Goal: Transaction & Acquisition: Purchase product/service

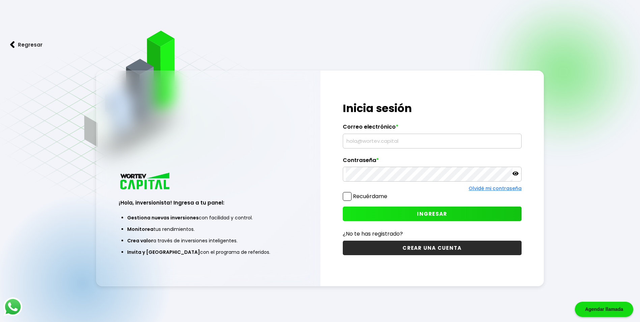
click at [407, 142] on input "text" at bounding box center [432, 141] width 173 height 14
type input "[EMAIL_ADDRESS][DOMAIN_NAME]"
click at [444, 213] on span "INGRESAR" at bounding box center [432, 213] width 30 height 7
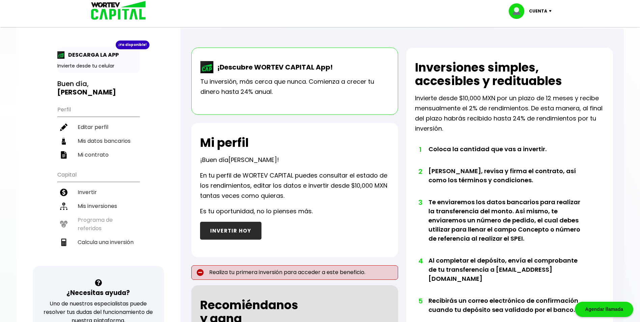
click at [226, 231] on button "INVERTIR HOY" at bounding box center [230, 231] width 61 height 18
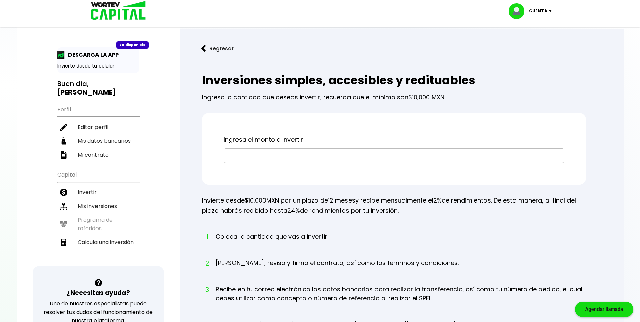
click at [267, 157] on input "text" at bounding box center [394, 156] width 335 height 14
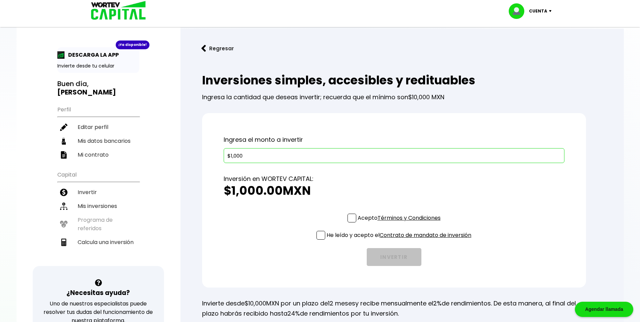
click at [353, 218] on div "Ingresa el monto a invertir $1,000 Inversión en WORTEV CAPITAL: $1,000.00 MXN T…" at bounding box center [394, 200] width 384 height 175
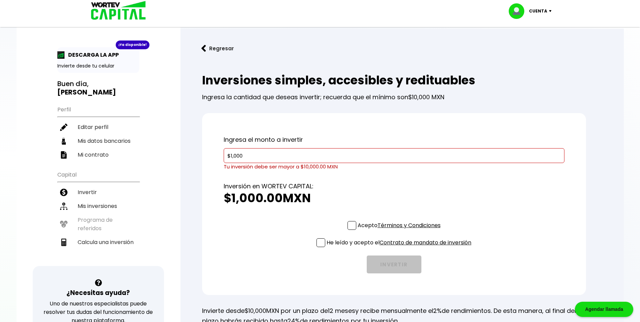
click at [231, 157] on input "$1,000" at bounding box center [394, 156] width 335 height 14
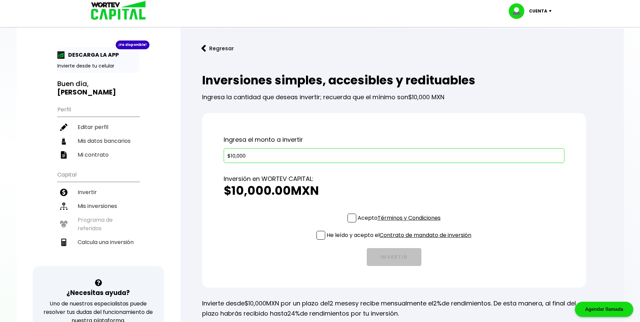
type input "$10,000"
drag, startPoint x: 352, startPoint y: 219, endPoint x: 340, endPoint y: 226, distance: 13.7
click at [351, 221] on span at bounding box center [352, 218] width 9 height 9
click at [401, 223] on input "Acepto Términos y Condiciones" at bounding box center [401, 223] width 0 height 0
click at [320, 235] on span at bounding box center [321, 235] width 9 height 9
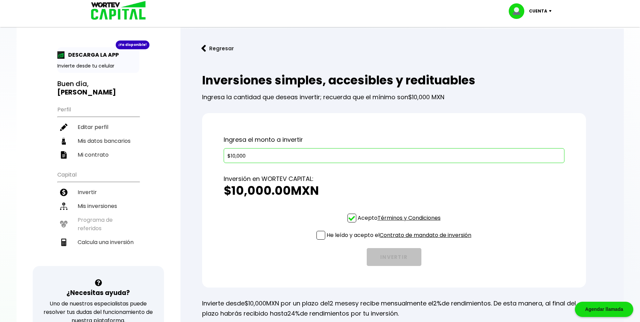
click at [401, 240] on input "He leído y acepto el Contrato de mandato de inversión" at bounding box center [401, 240] width 0 height 0
click at [87, 243] on li "Calcula una inversión" at bounding box center [98, 242] width 82 height 14
select select "1"
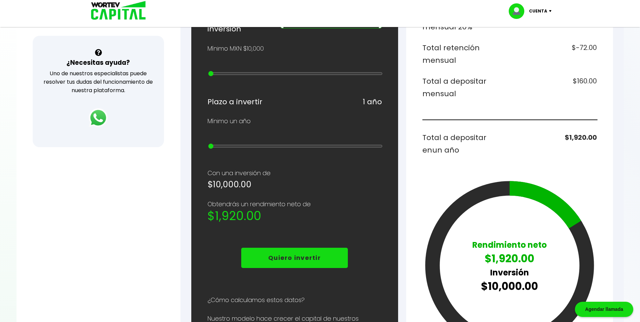
scroll to position [169, 0]
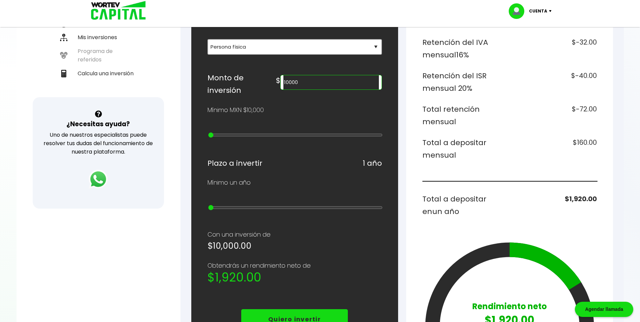
type input "400000"
type input "12"
click at [291, 138] on input "range" at bounding box center [295, 134] width 175 height 5
type input "800000"
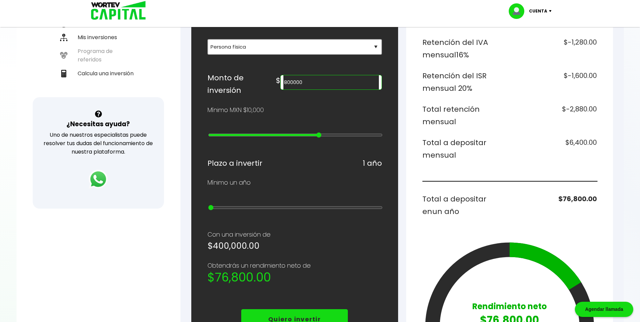
type input "16"
click at [322, 138] on input "range" at bounding box center [295, 134] width 175 height 5
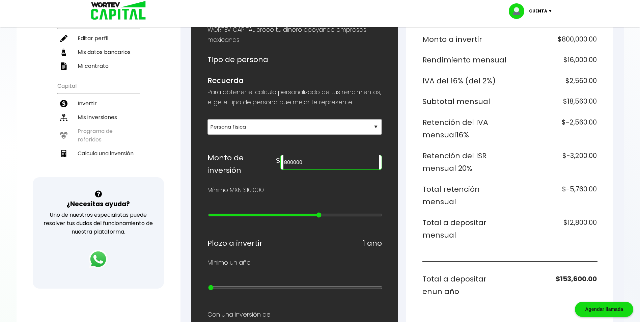
scroll to position [68, 0]
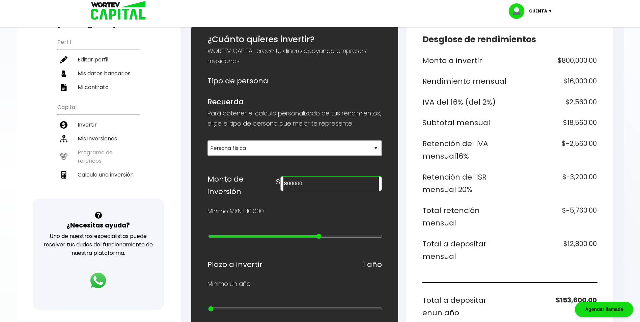
type input "300000"
type input "11"
click at [286, 239] on input "range" at bounding box center [295, 236] width 175 height 5
type input "100000"
type input "9"
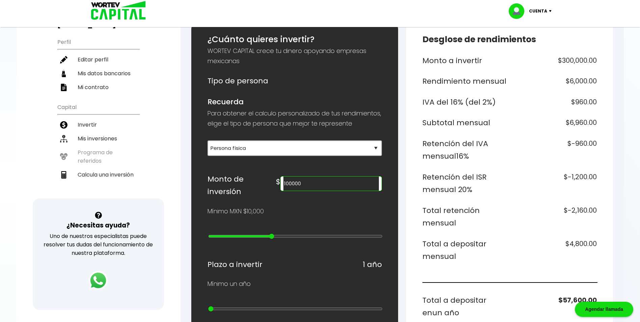
click at [270, 239] on input "range" at bounding box center [295, 236] width 175 height 5
click at [320, 191] on input "100000" at bounding box center [331, 184] width 95 height 14
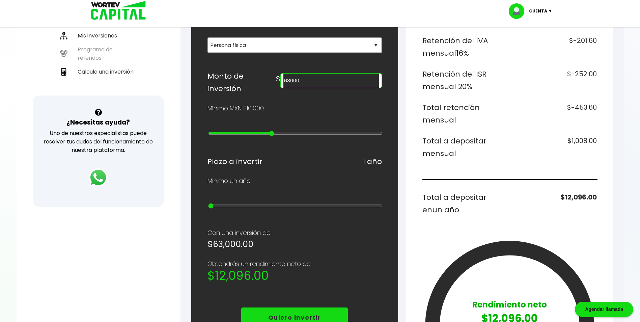
scroll to position [169, 0]
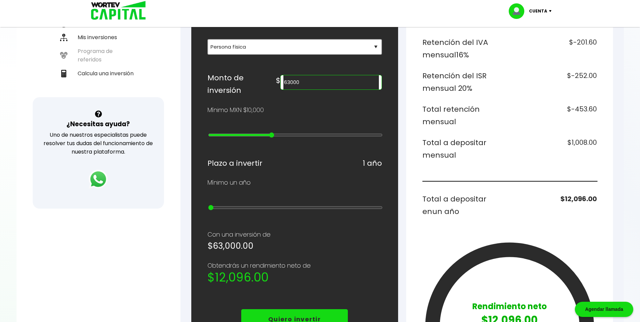
type input "63000"
click at [230, 210] on input "range" at bounding box center [295, 207] width 175 height 5
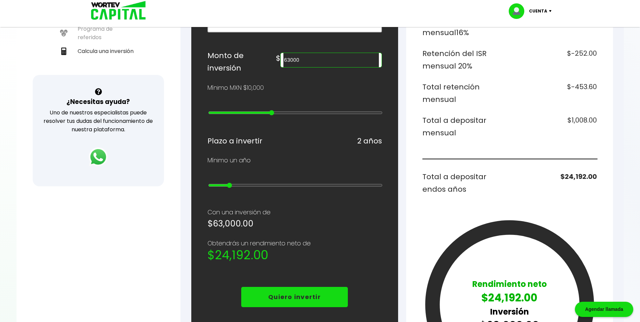
scroll to position [236, 0]
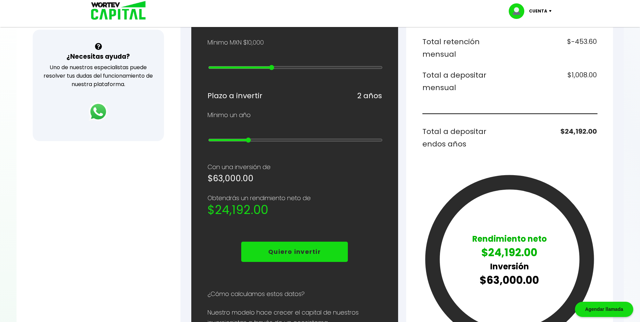
click at [249, 142] on input "range" at bounding box center [295, 139] width 175 height 5
click at [267, 143] on input "range" at bounding box center [295, 139] width 175 height 5
click at [284, 143] on input "range" at bounding box center [295, 139] width 175 height 5
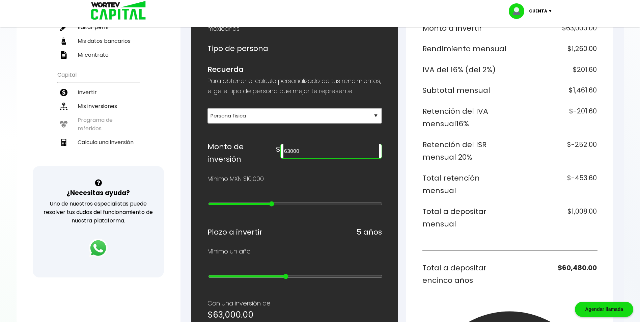
scroll to position [101, 0]
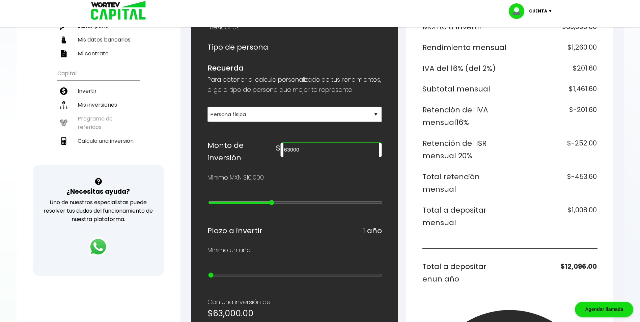
type input "1"
click at [212, 277] on input "range" at bounding box center [295, 274] width 175 height 5
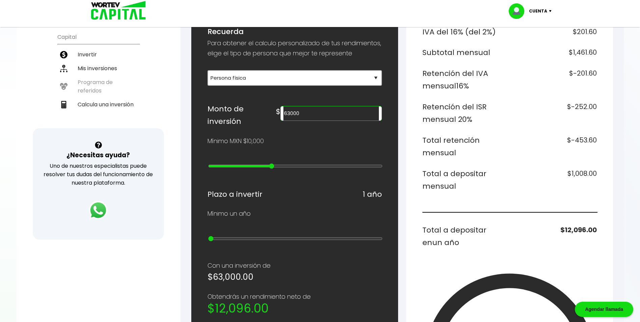
scroll to position [135, 0]
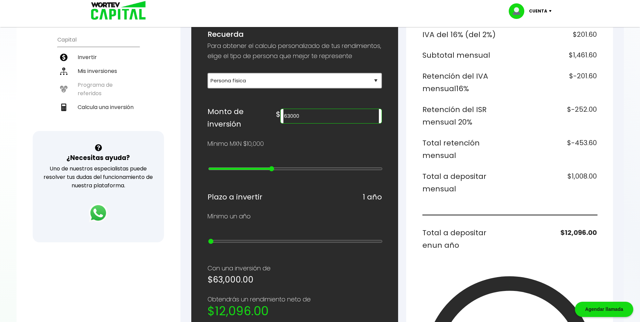
type input "10000"
type input "0"
click at [212, 171] on input "range" at bounding box center [295, 168] width 175 height 5
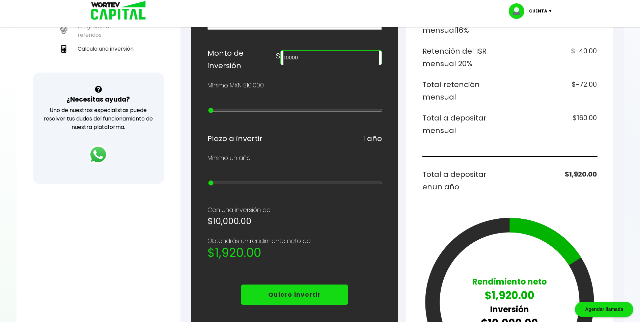
scroll to position [203, 0]
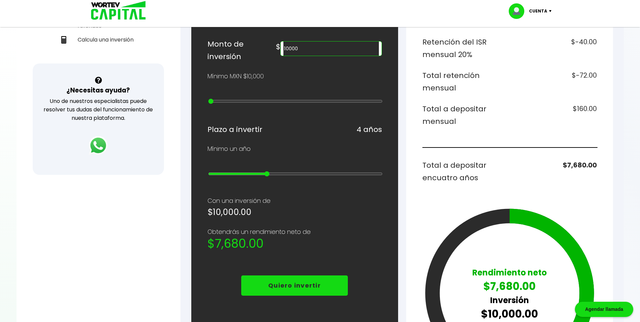
click at [276, 177] on input "range" at bounding box center [295, 173] width 175 height 5
click at [287, 177] on input "range" at bounding box center [295, 173] width 175 height 5
type input "1"
click at [211, 177] on input "range" at bounding box center [295, 173] width 175 height 5
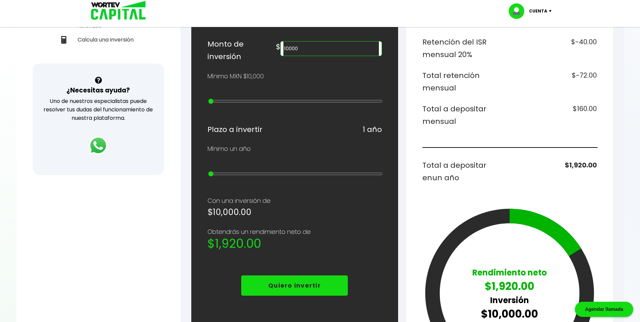
type input "20000"
type input "1"
click at [219, 104] on input "range" at bounding box center [295, 101] width 175 height 5
type input "30000"
type input "2"
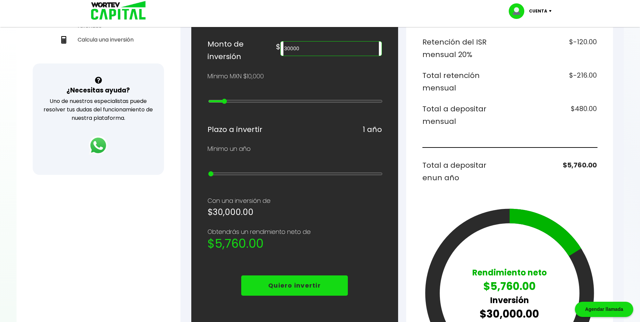
click at [227, 103] on input "range" at bounding box center [295, 101] width 175 height 5
type input "50000"
type input "4"
click at [240, 103] on input "range" at bounding box center [295, 101] width 175 height 5
type input "800000"
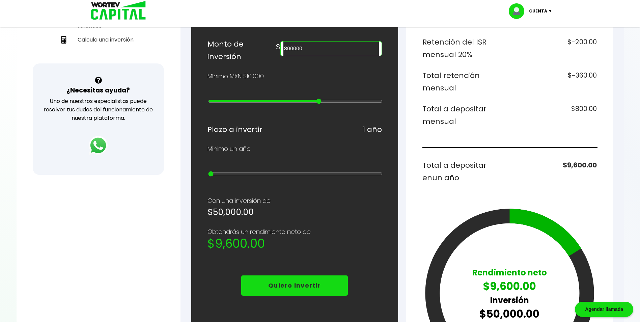
type input "16"
click at [319, 104] on input "range" at bounding box center [295, 101] width 175 height 5
type input "2000000"
type input "19"
click at [337, 104] on input "range" at bounding box center [295, 101] width 175 height 5
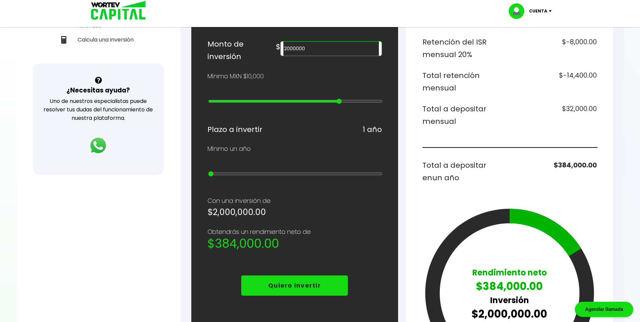
type input "900000"
type input "17"
click at [326, 104] on input "range" at bounding box center [295, 101] width 175 height 5
type input "1000000"
type input "18"
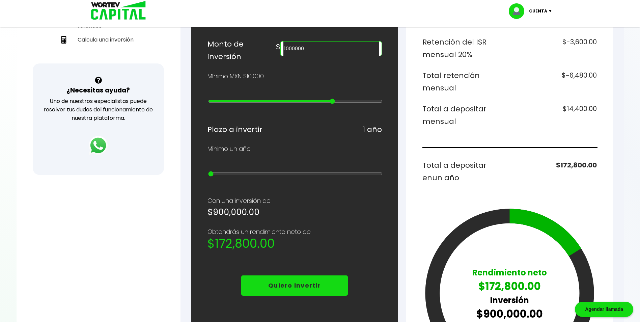
click at [331, 104] on input "range" at bounding box center [295, 101] width 175 height 5
click at [238, 176] on input "range" at bounding box center [295, 173] width 175 height 5
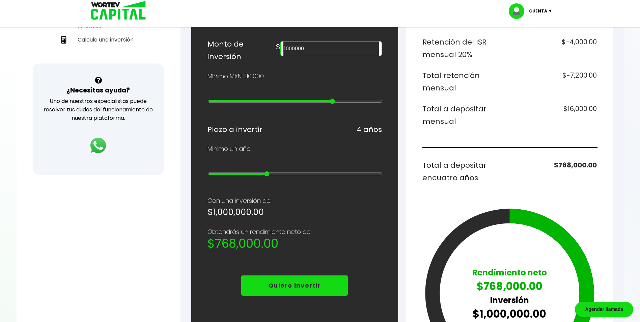
click at [272, 177] on input "range" at bounding box center [295, 173] width 175 height 5
type input "5"
click at [286, 176] on input "range" at bounding box center [295, 173] width 175 height 5
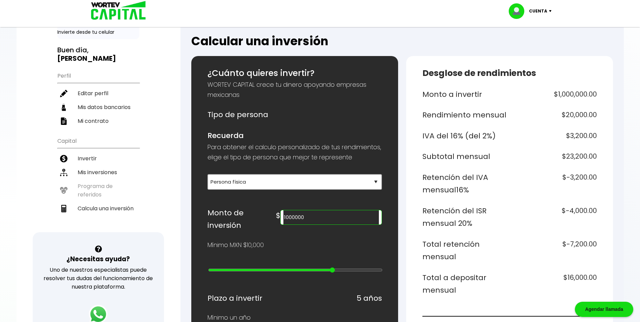
scroll to position [0, 0]
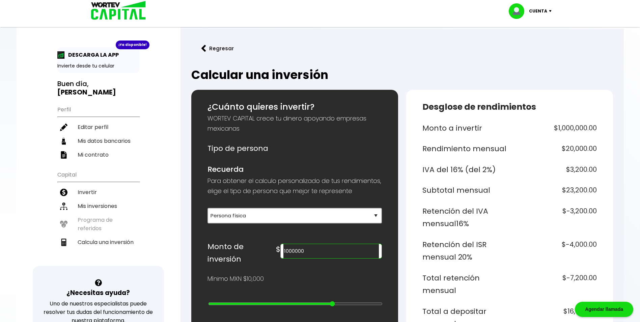
click at [337, 258] on input "1000000" at bounding box center [331, 251] width 95 height 14
type input "1"
type input "10000"
type input "0"
click at [211, 307] on input "range" at bounding box center [295, 303] width 175 height 5
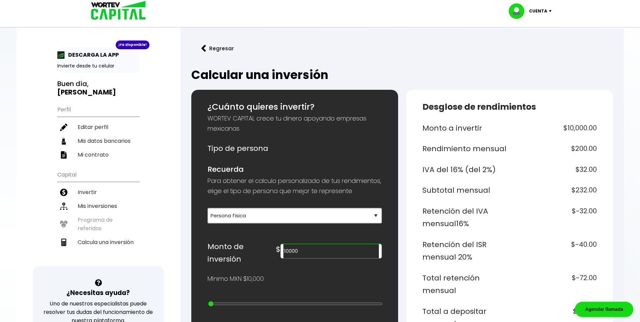
click at [550, 11] on img at bounding box center [552, 11] width 9 height 2
click at [526, 46] on li "Cerrar sesión" at bounding box center [531, 45] width 54 height 14
